Goal: Information Seeking & Learning: Learn about a topic

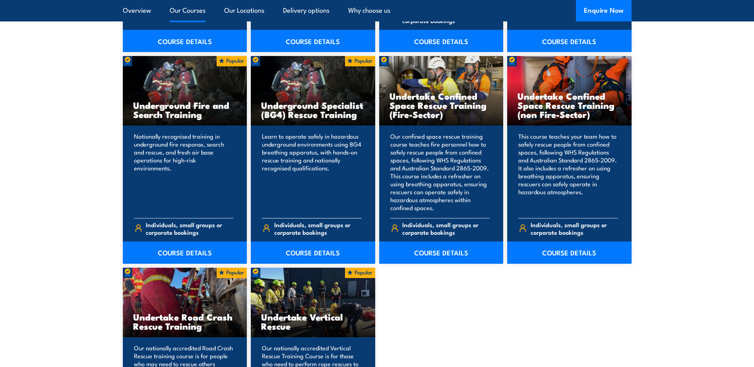
scroll to position [1431, 0]
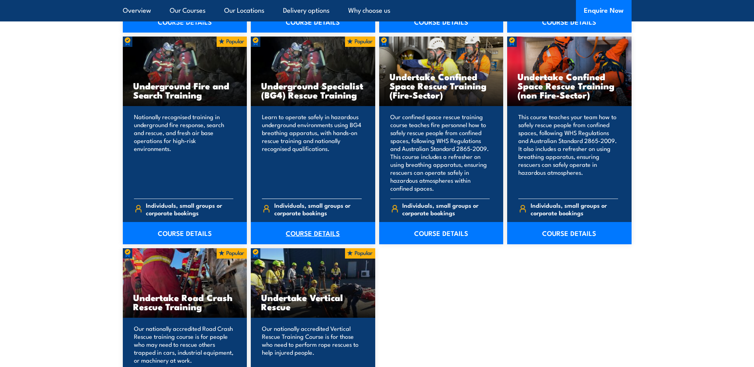
click at [327, 230] on link "COURSE DETAILS" at bounding box center [313, 233] width 124 height 22
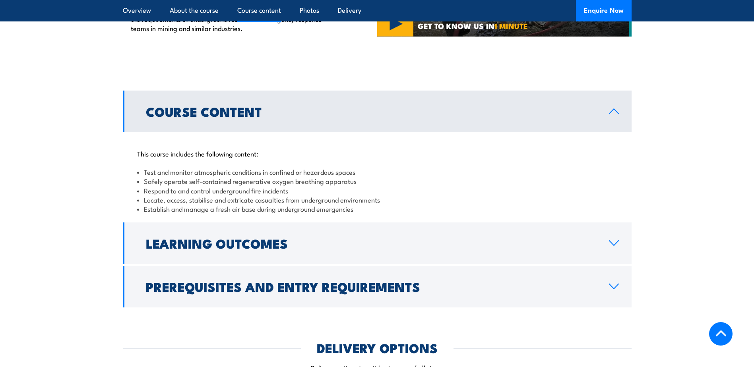
scroll to position [636, 0]
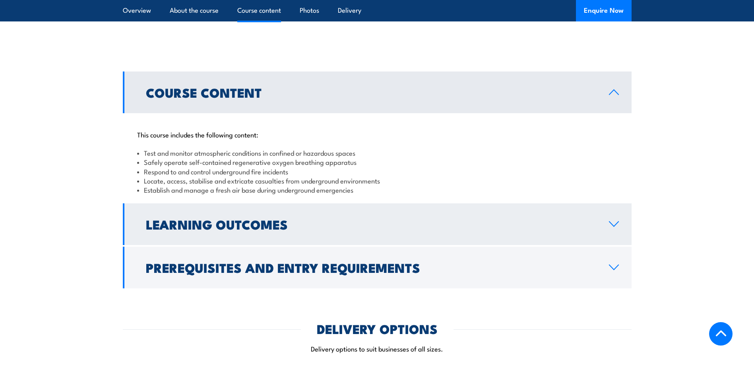
click at [335, 219] on h2 "Learning Outcomes" at bounding box center [371, 224] width 450 height 11
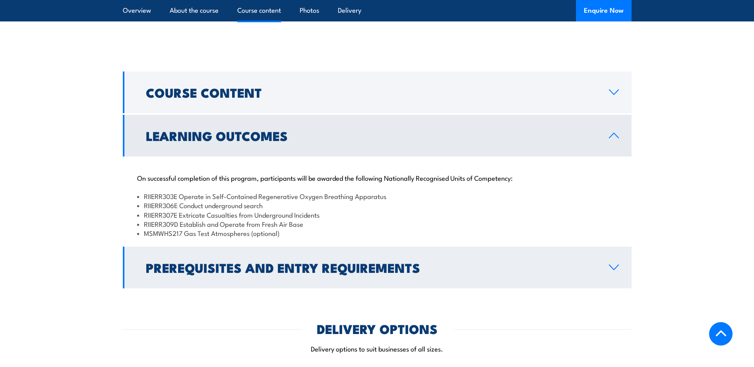
click at [448, 262] on h2 "Prerequisites and Entry Requirements" at bounding box center [371, 267] width 450 height 11
